Goal: Task Accomplishment & Management: Use online tool/utility

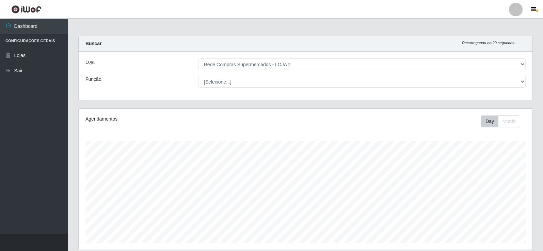
select select "161"
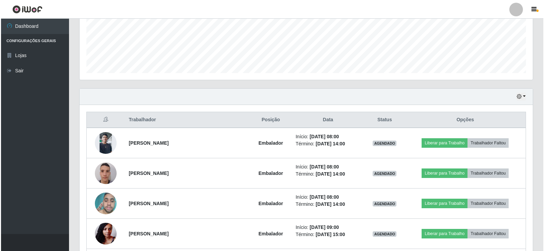
scroll to position [141, 454]
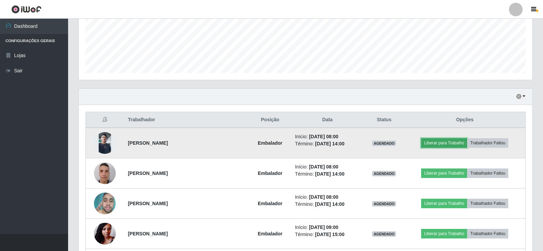
click at [441, 145] on button "Liberar para Trabalho" at bounding box center [444, 143] width 46 height 10
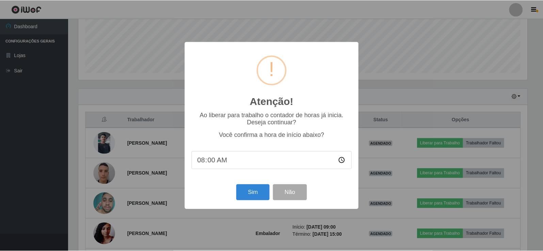
scroll to position [141, 450]
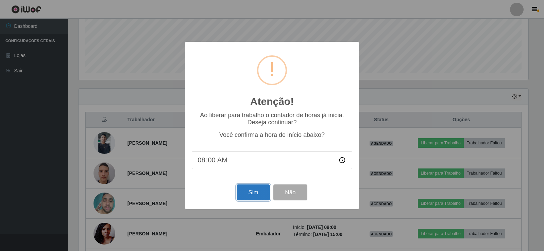
click at [250, 188] on button "Sim" at bounding box center [253, 193] width 33 height 16
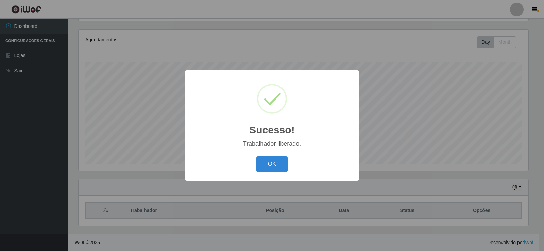
click at [291, 163] on div "OK Cancel" at bounding box center [272, 163] width 161 height 19
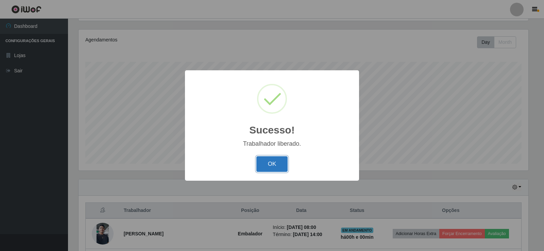
click at [284, 164] on button "OK" at bounding box center [273, 164] width 32 height 16
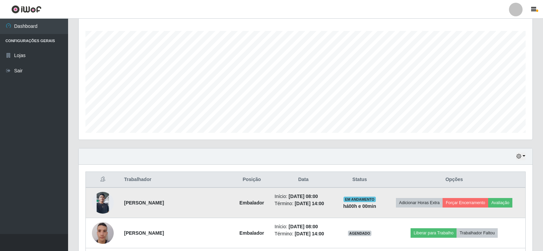
scroll to position [147, 0]
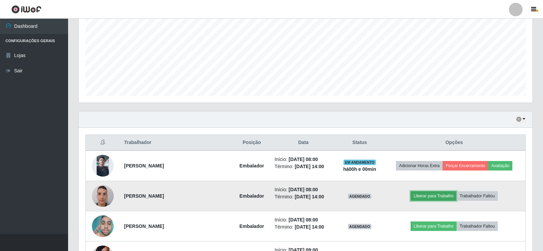
click at [428, 198] on button "Liberar para Trabalho" at bounding box center [433, 197] width 46 height 10
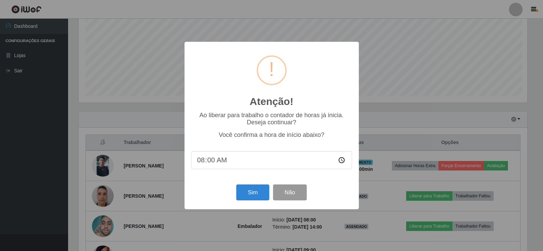
scroll to position [141, 450]
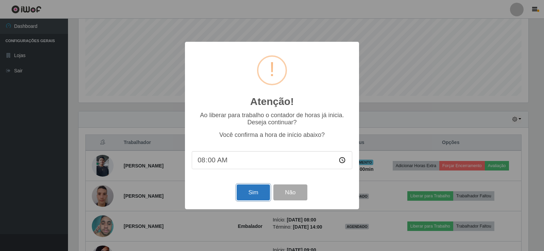
click at [254, 197] on button "Sim" at bounding box center [253, 193] width 33 height 16
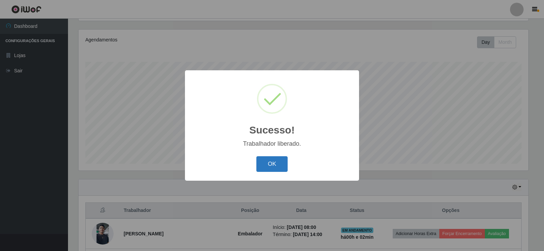
click at [282, 161] on button "OK" at bounding box center [273, 164] width 32 height 16
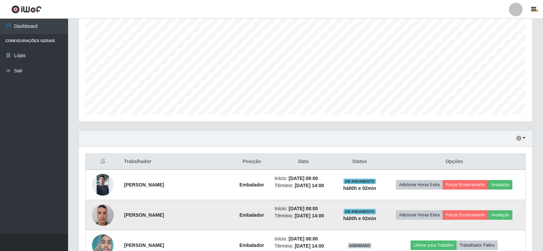
scroll to position [181, 0]
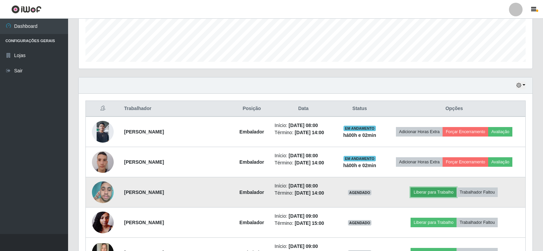
click at [438, 193] on button "Liberar para Trabalho" at bounding box center [433, 193] width 46 height 10
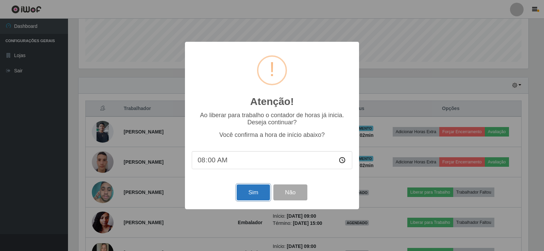
click at [267, 193] on button "Sim" at bounding box center [253, 193] width 33 height 16
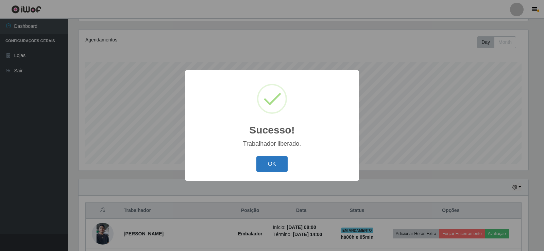
click at [268, 160] on button "OK" at bounding box center [273, 164] width 32 height 16
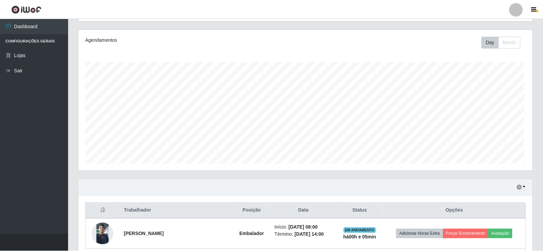
scroll to position [141, 454]
